Goal: Check status: Check status

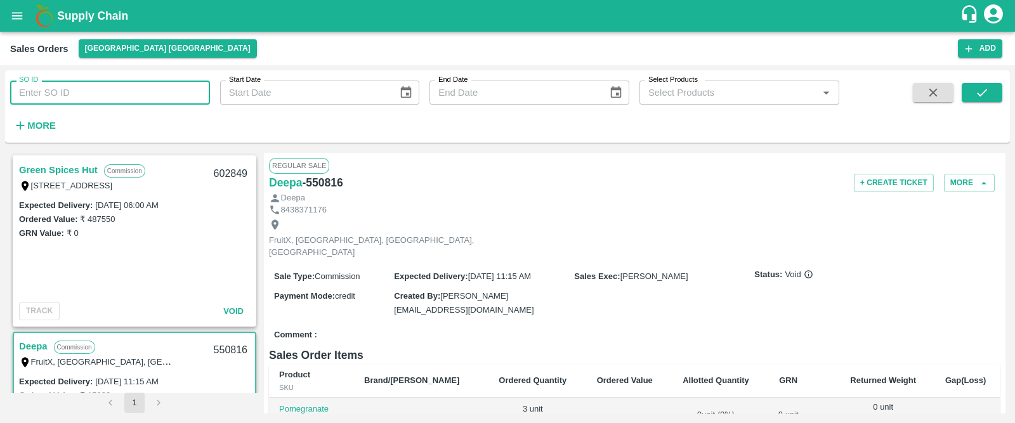
scroll to position [124, 0]
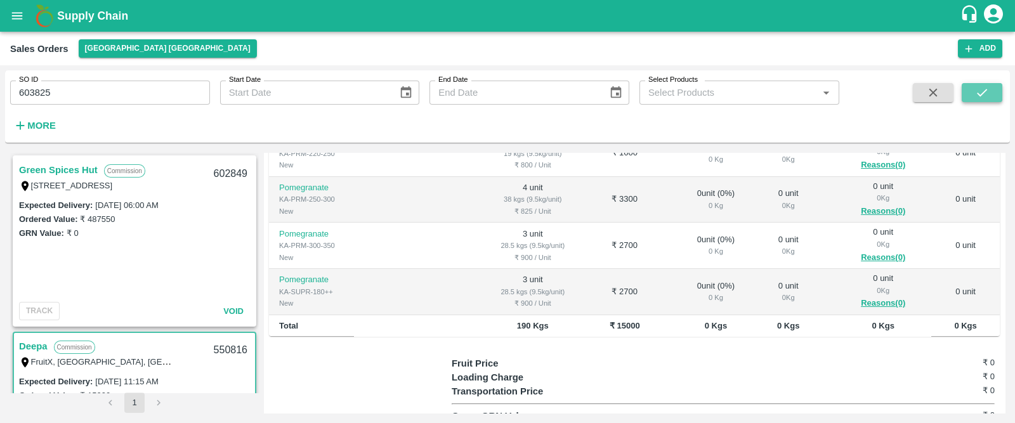
click at [981, 89] on icon "submit" at bounding box center [982, 93] width 14 height 14
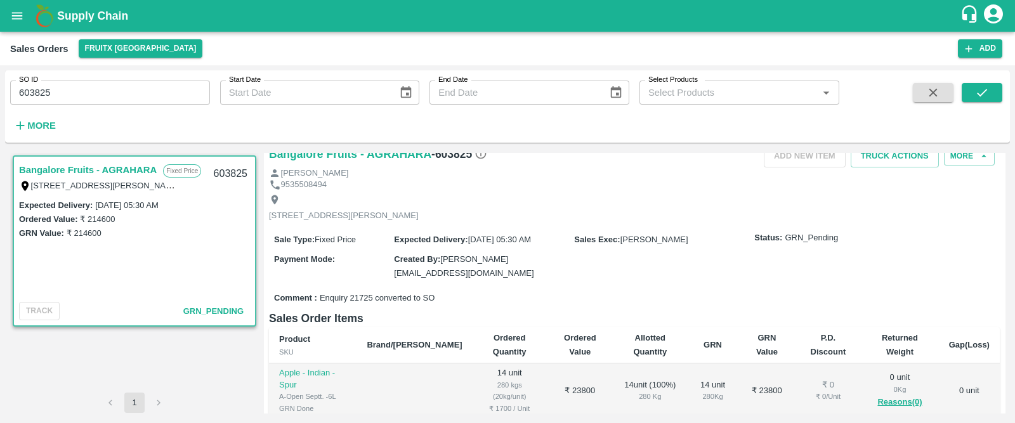
scroll to position [10, 0]
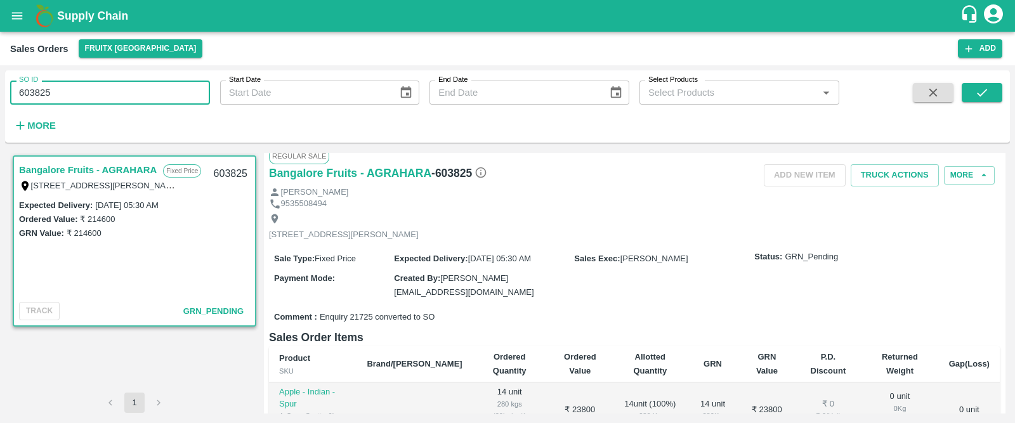
click at [119, 85] on input "603825" at bounding box center [110, 93] width 200 height 24
paste input "text"
type input "603856"
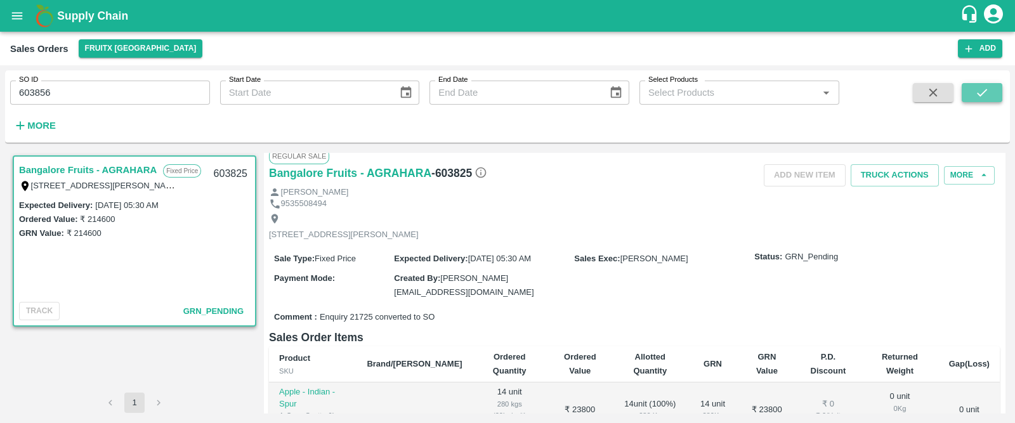
click at [997, 93] on button "submit" at bounding box center [982, 92] width 41 height 19
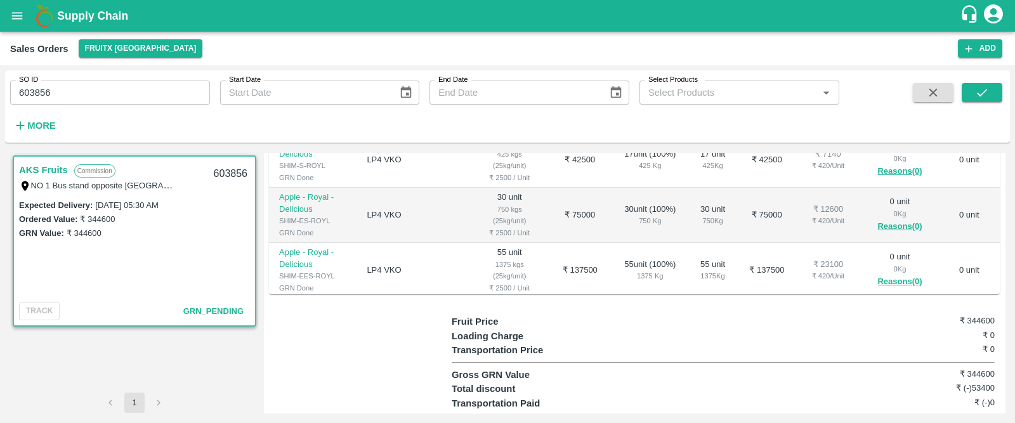
click at [837, 382] on div "Total discount ₹ (-)53400" at bounding box center [723, 389] width 543 height 14
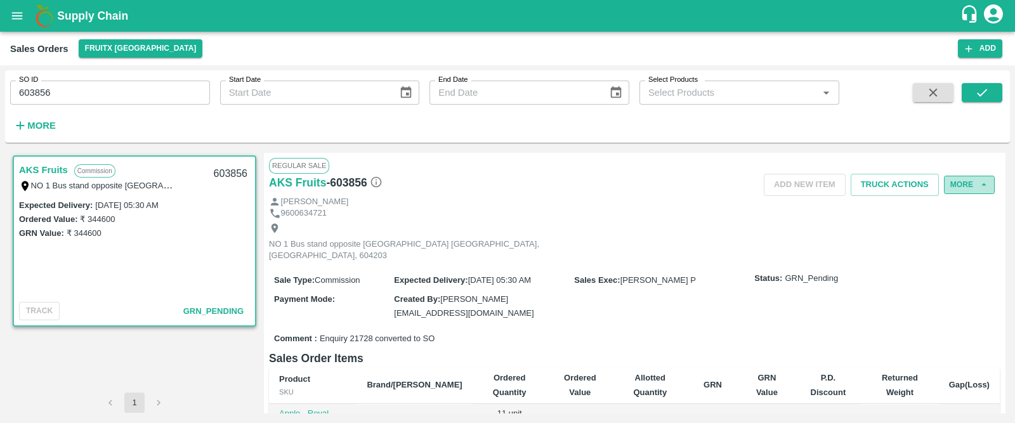
click at [955, 185] on button "More" at bounding box center [969, 185] width 51 height 18
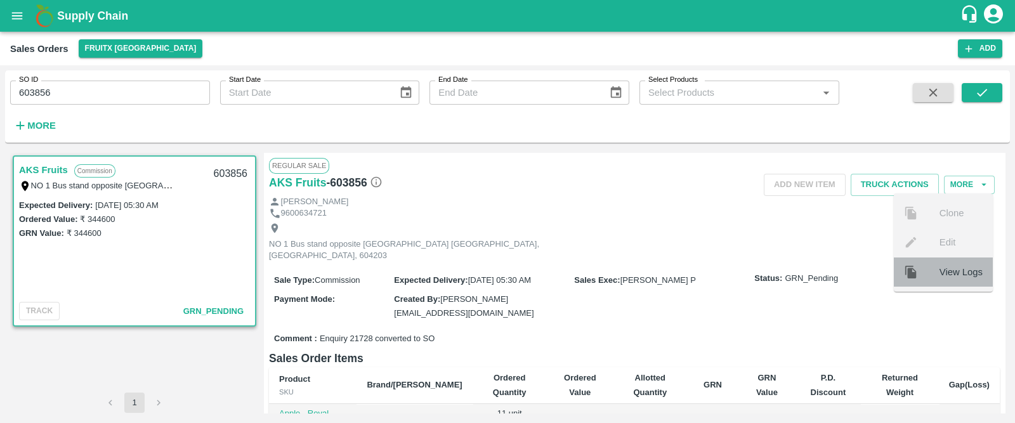
click at [957, 276] on span "View Logs" at bounding box center [961, 272] width 43 height 14
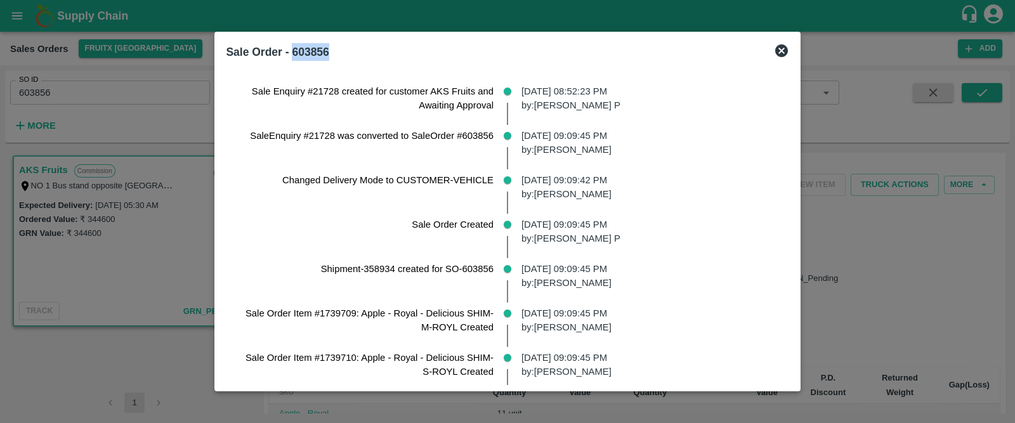
drag, startPoint x: 281, startPoint y: 53, endPoint x: 323, endPoint y: 52, distance: 41.9
click at [323, 52] on h2 "Sale Order - 603856" at bounding box center [277, 52] width 113 height 28
copy b "603856"
drag, startPoint x: 523, startPoint y: 90, endPoint x: 613, endPoint y: 93, distance: 90.2
click at [613, 93] on p "[DATE] 08:52:23 PM by: [PERSON_NAME]" at bounding box center [651, 98] width 258 height 29
